Goal: Task Accomplishment & Management: Use online tool/utility

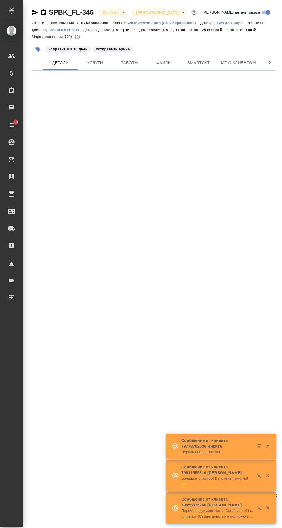
select select "RU"
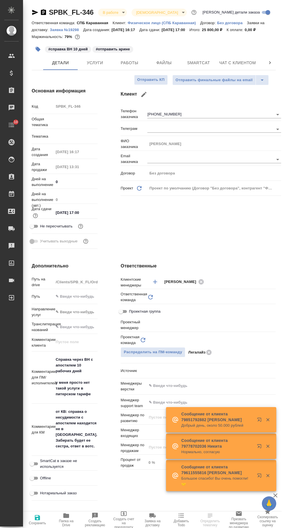
type textarea "x"
type input "Смоленская"
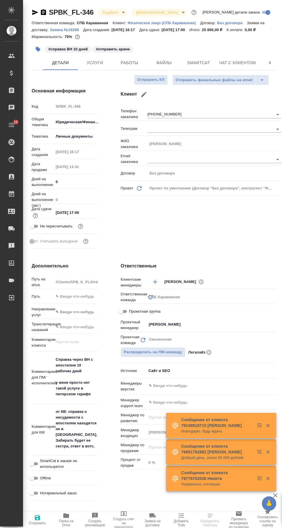
type input "[PERSON_NAME]"
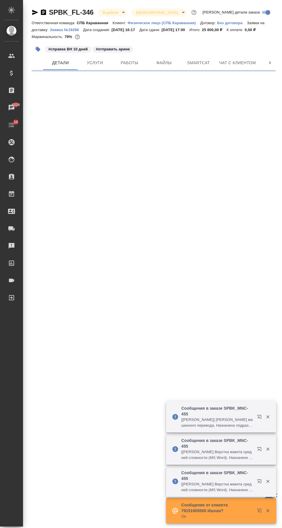
select select "RU"
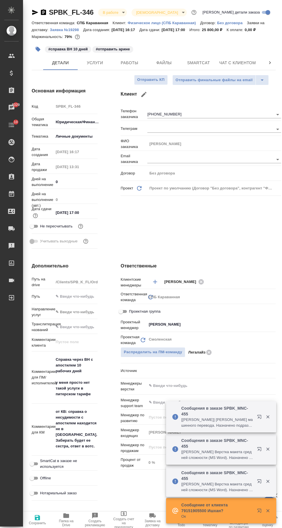
type textarea "x"
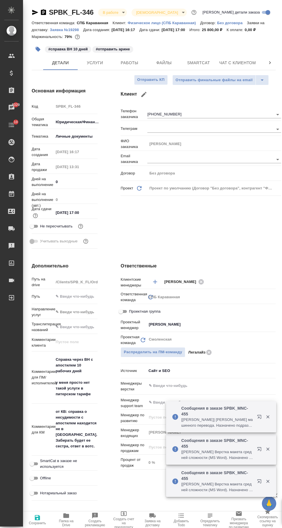
click at [232, 63] on span "Чат с клиентом" at bounding box center [237, 62] width 37 height 7
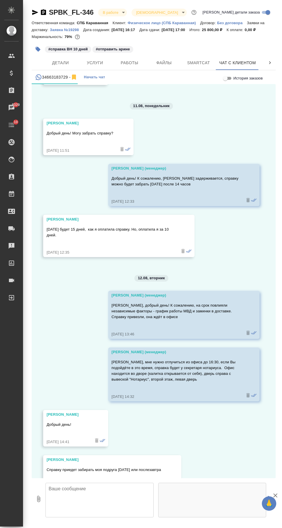
scroll to position [1841, 0]
